Goal: Check status: Check status

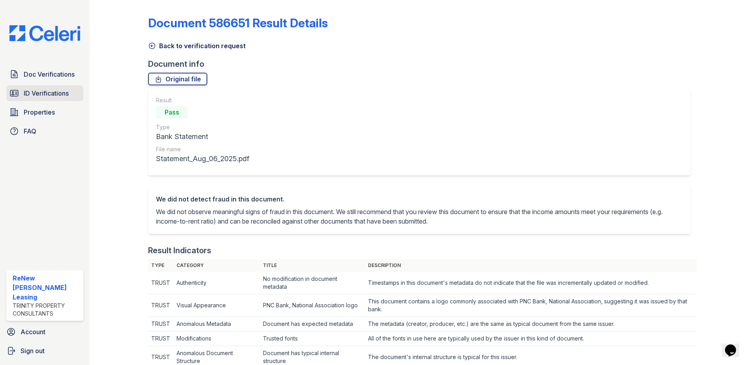
scroll to position [432, 0]
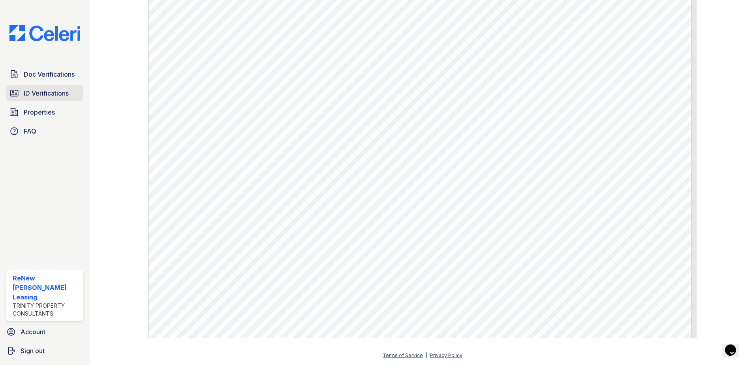
click at [45, 96] on span "ID Verifications" at bounding box center [46, 92] width 45 height 9
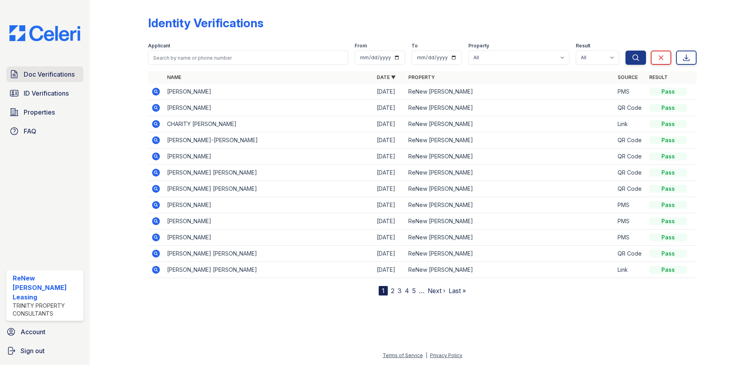
click at [48, 71] on span "Doc Verifications" at bounding box center [49, 74] width 51 height 9
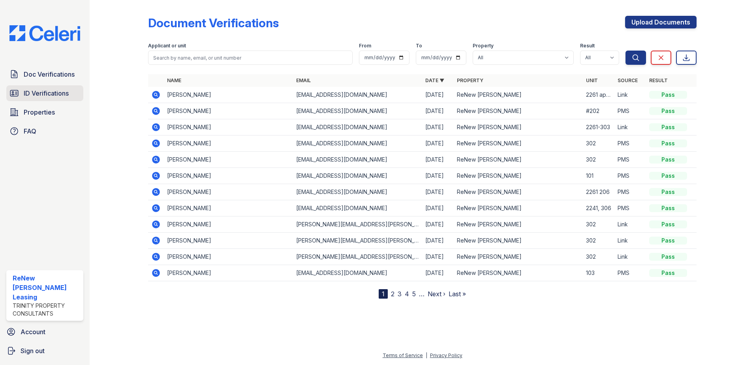
click at [58, 100] on link "ID Verifications" at bounding box center [44, 93] width 77 height 16
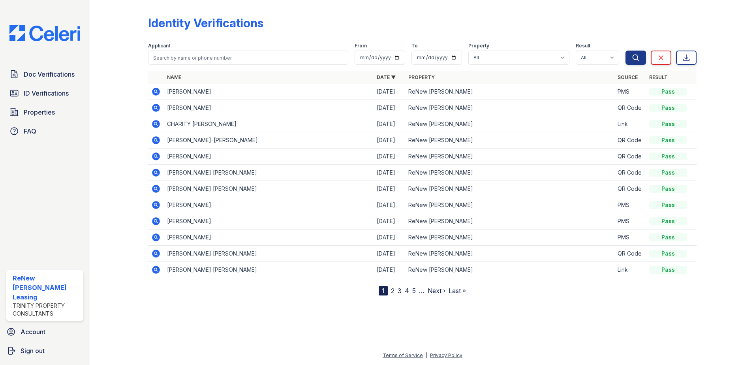
click at [156, 94] on icon at bounding box center [156, 92] width 8 height 8
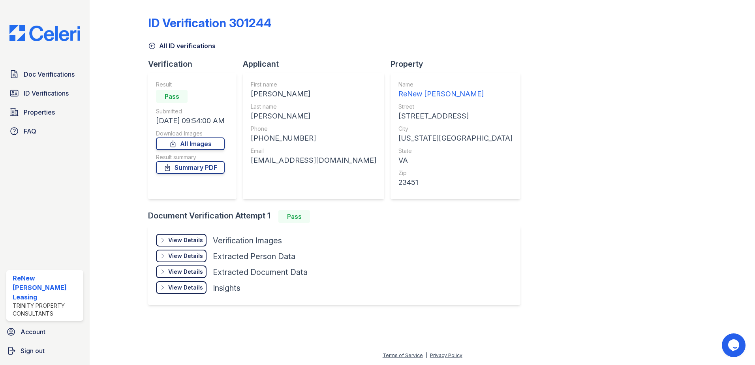
click at [193, 235] on div "View Details Details" at bounding box center [181, 240] width 51 height 13
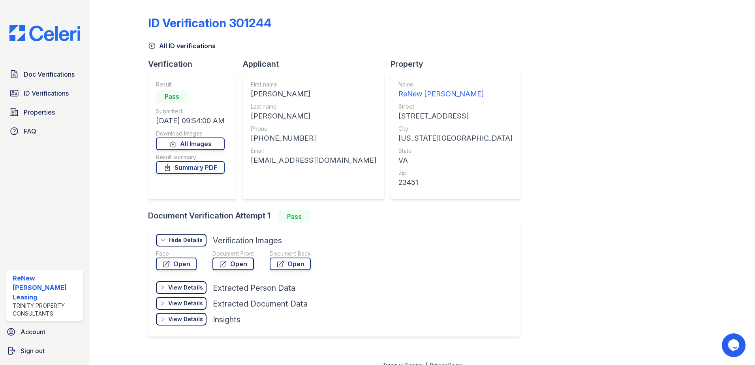
click at [225, 263] on icon at bounding box center [223, 264] width 8 height 8
click at [225, 262] on icon at bounding box center [223, 264] width 8 height 8
click at [551, 314] on div "ID Verification 301244 All ID verifications Verification Result Pass Submitted …" at bounding box center [422, 175] width 549 height 344
